Goal: Task Accomplishment & Management: Manage account settings

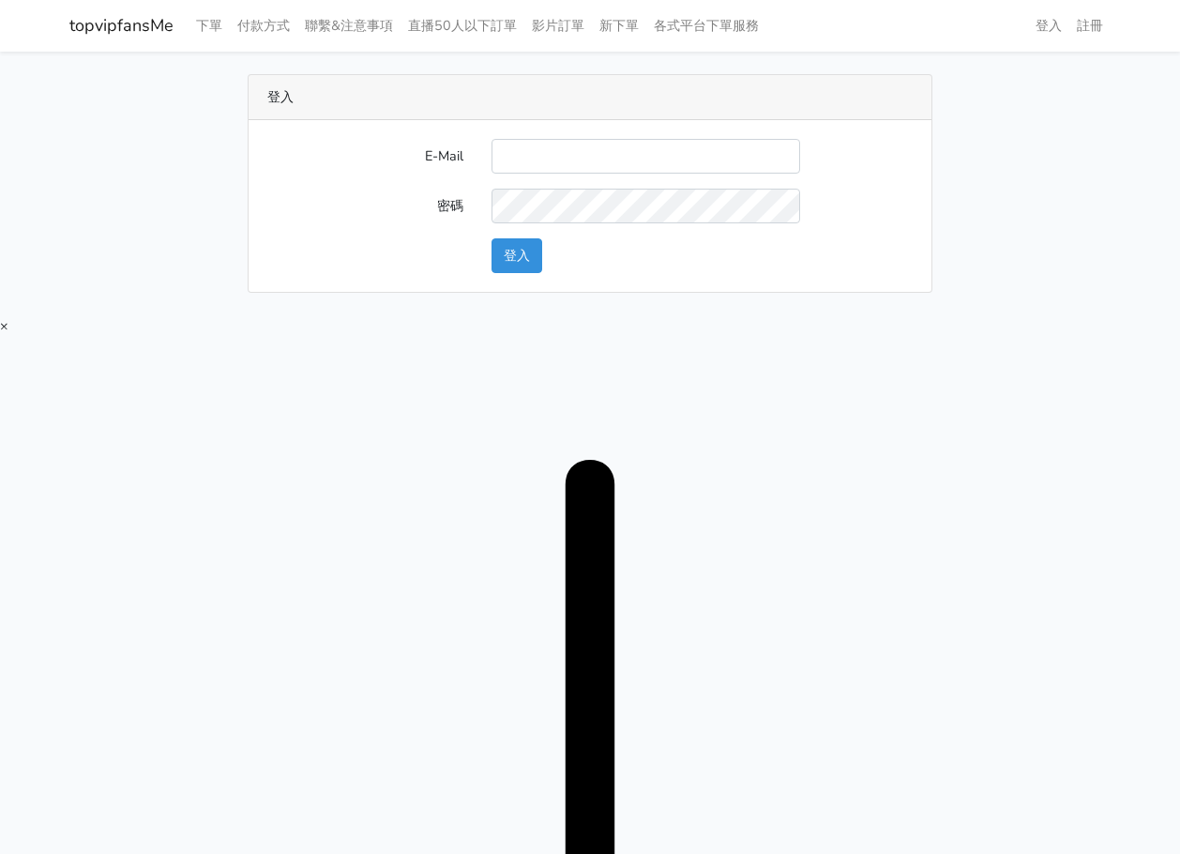
type input "[EMAIL_ADDRESS][DOMAIN_NAME]"
click at [521, 254] on button "登入" at bounding box center [517, 255] width 51 height 35
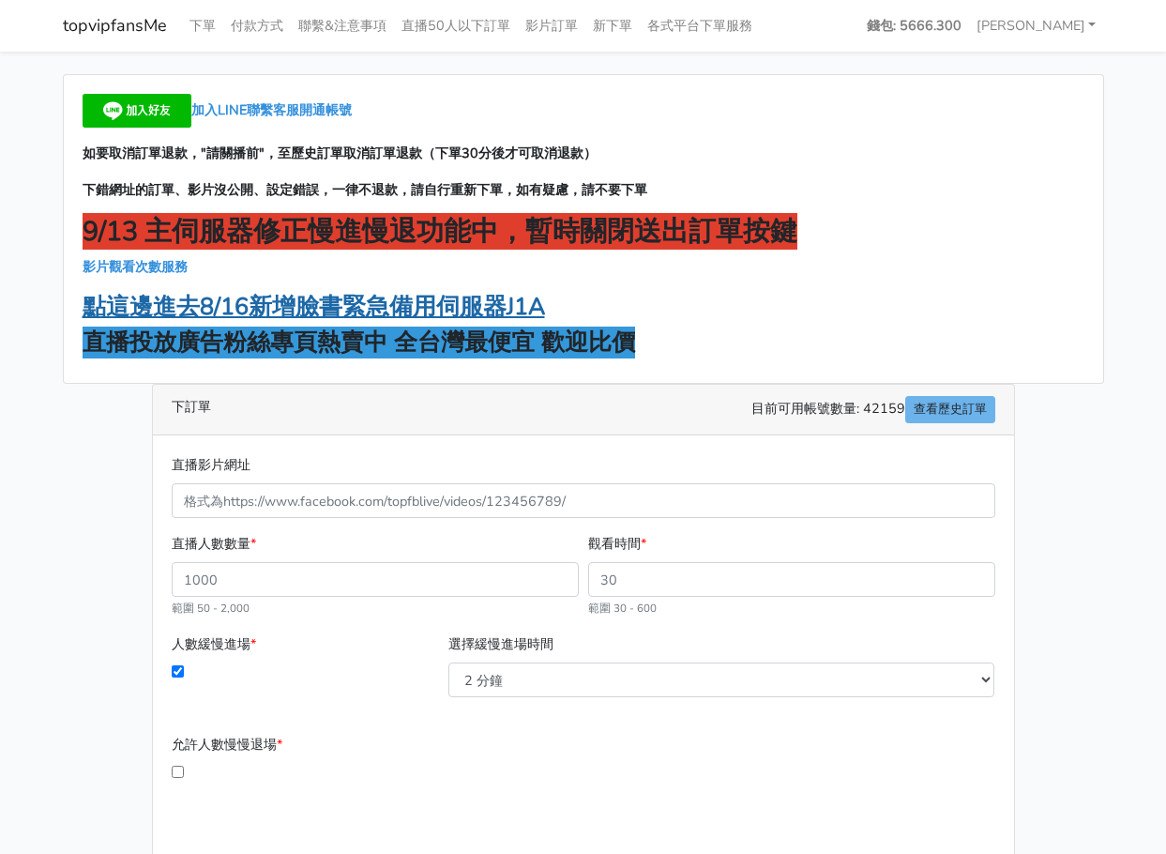
click at [379, 295] on strong "點這邊進去8/16新增臉書緊急備用伺服器J1A" at bounding box center [314, 307] width 462 height 32
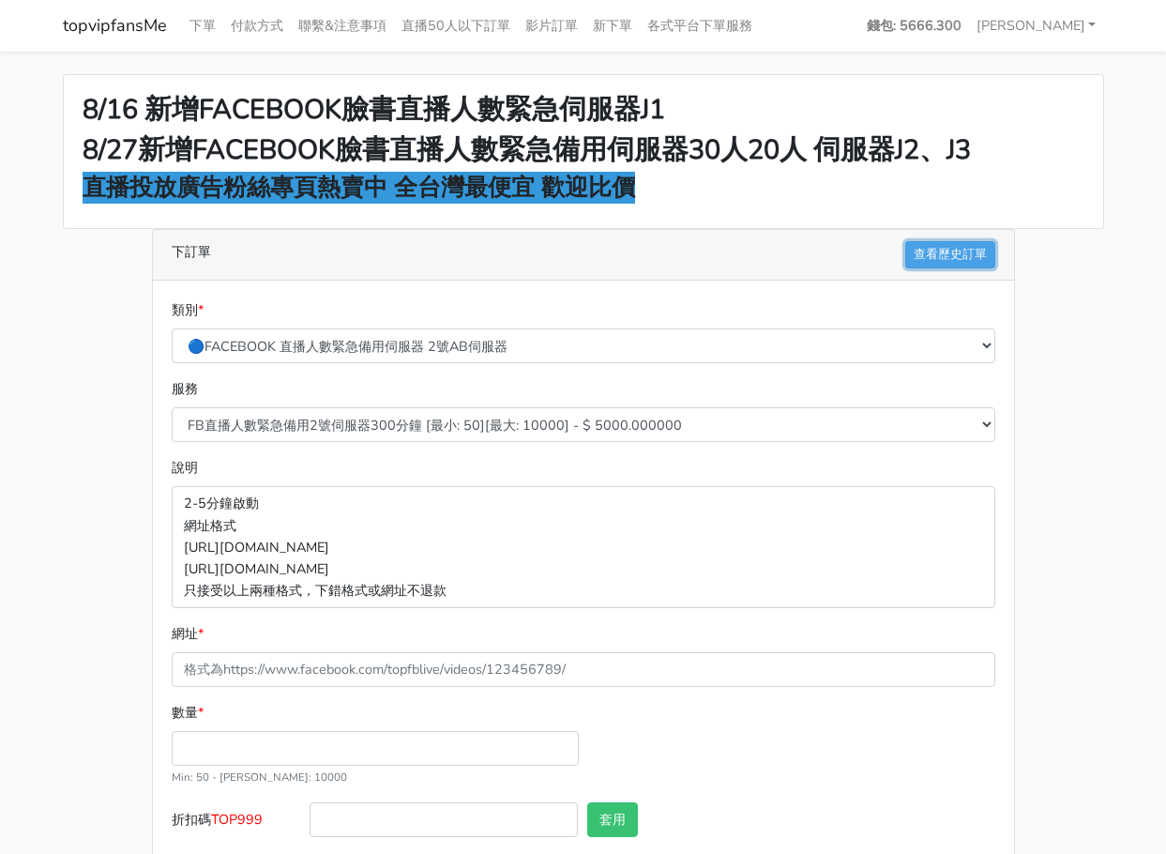
click at [930, 254] on link "查看歷史訂單" at bounding box center [950, 254] width 90 height 27
